Goal: Check status: Check status

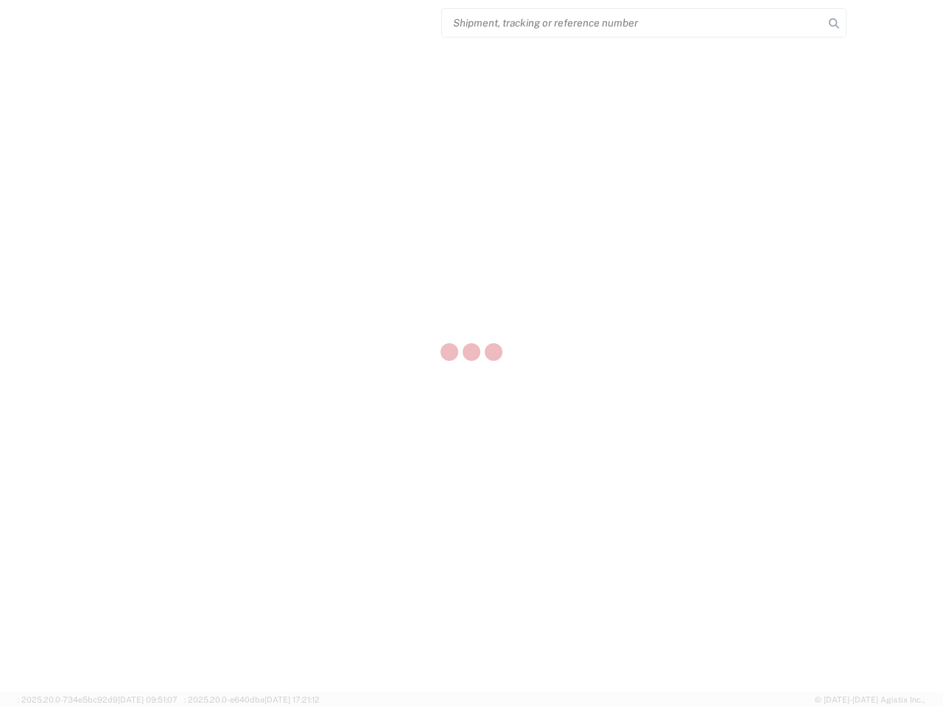
select select "US"
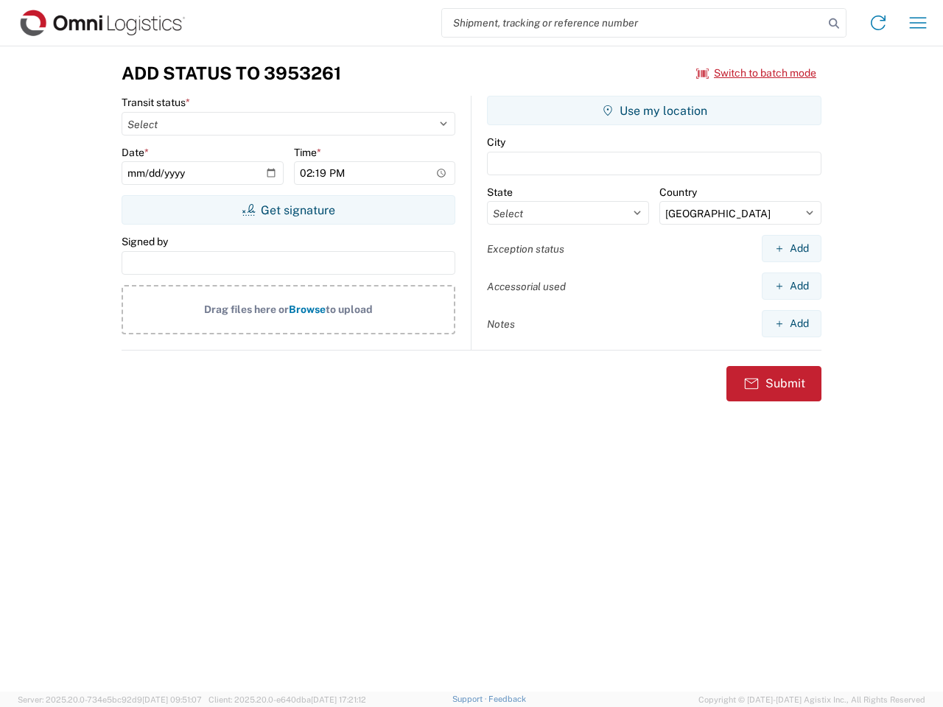
click at [633, 23] on input "search" at bounding box center [633, 23] width 382 height 28
click at [834, 24] on icon at bounding box center [834, 23] width 21 height 21
click at [878, 23] on icon at bounding box center [878, 23] width 24 height 24
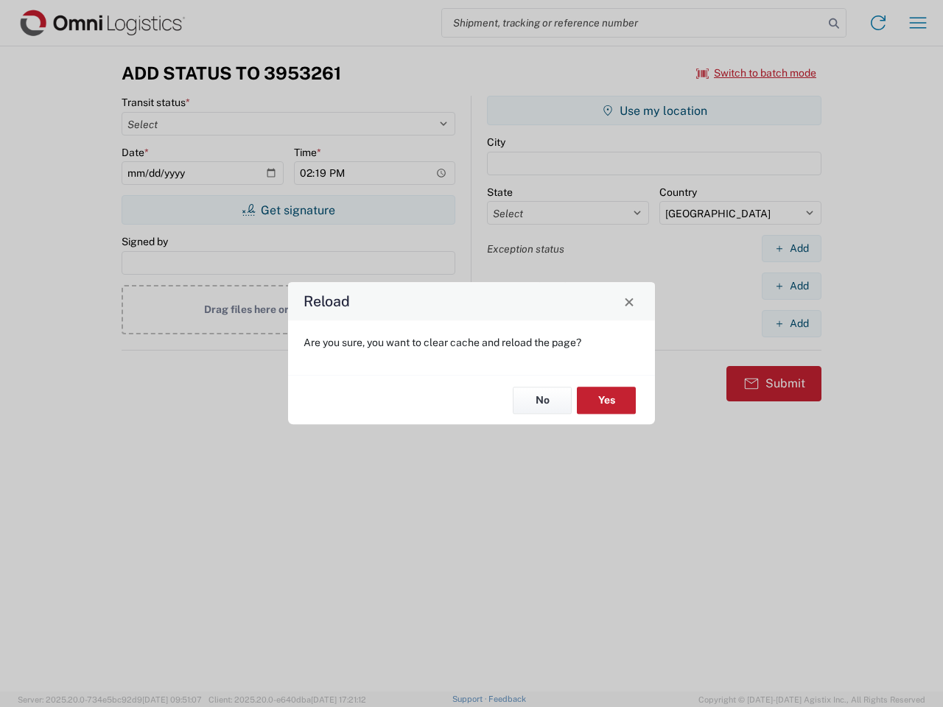
click at [918, 23] on div "Reload Are you sure, you want to clear cache and reload the page? No Yes" at bounding box center [471, 353] width 943 height 707
click at [757, 73] on div "Reload Are you sure, you want to clear cache and reload the page? No Yes" at bounding box center [471, 353] width 943 height 707
click at [288, 210] on div "Reload Are you sure, you want to clear cache and reload the page? No Yes" at bounding box center [471, 353] width 943 height 707
click at [654, 111] on div "Reload Are you sure, you want to clear cache and reload the page? No Yes" at bounding box center [471, 353] width 943 height 707
click at [791, 248] on div "Reload Are you sure, you want to clear cache and reload the page? No Yes" at bounding box center [471, 353] width 943 height 707
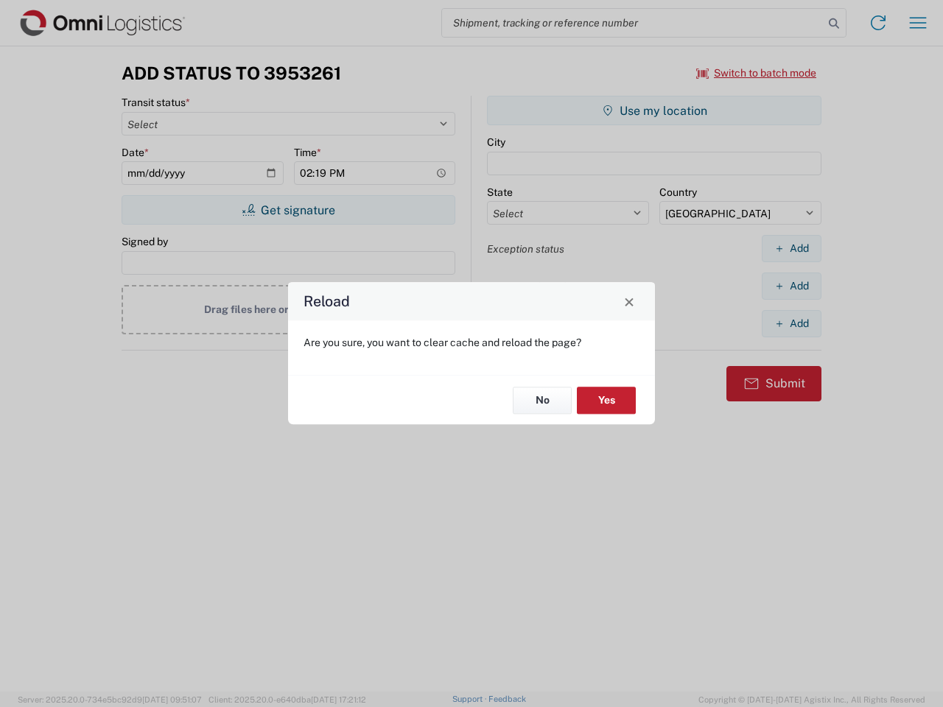
click at [791, 286] on div "Reload Are you sure, you want to clear cache and reload the page? No Yes" at bounding box center [471, 353] width 943 height 707
click at [791, 323] on div "Reload Are you sure, you want to clear cache and reload the page? No Yes" at bounding box center [471, 353] width 943 height 707
